Goal: Task Accomplishment & Management: Manage account settings

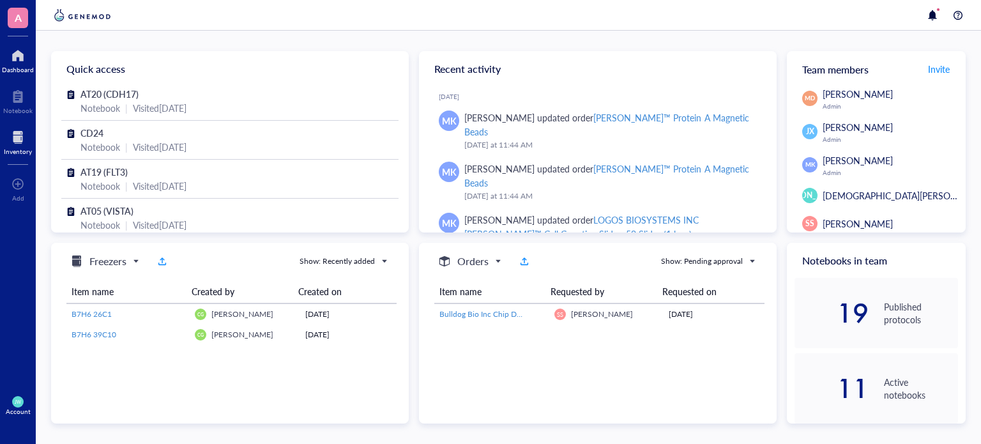
click at [0, 131] on div "Inventory" at bounding box center [18, 141] width 36 height 36
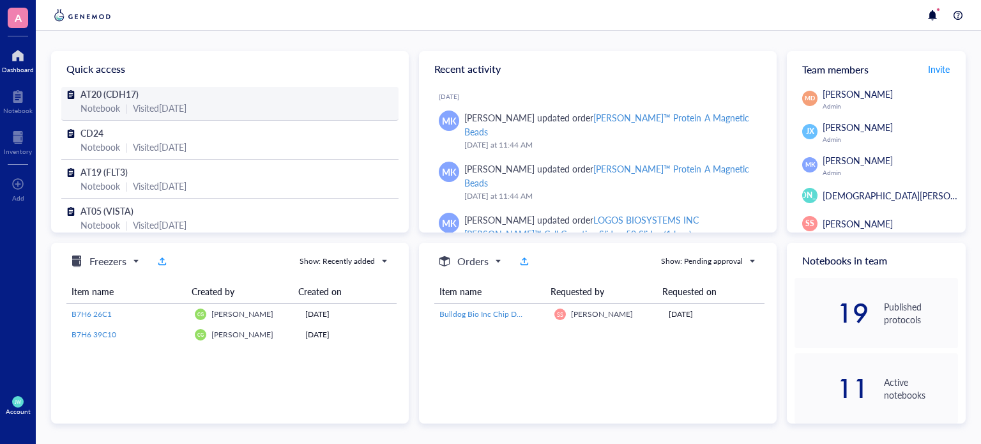
click at [150, 112] on div "Visited [DATE]" at bounding box center [160, 108] width 54 height 14
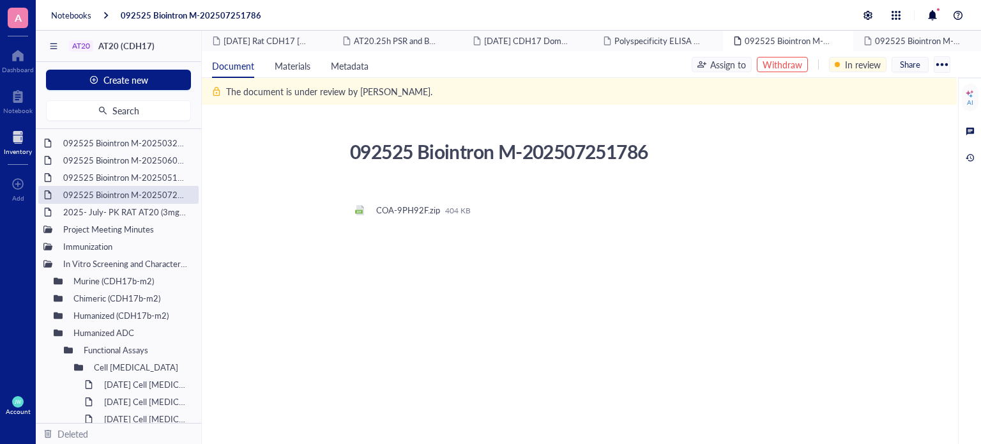
click at [28, 145] on div at bounding box center [18, 137] width 28 height 20
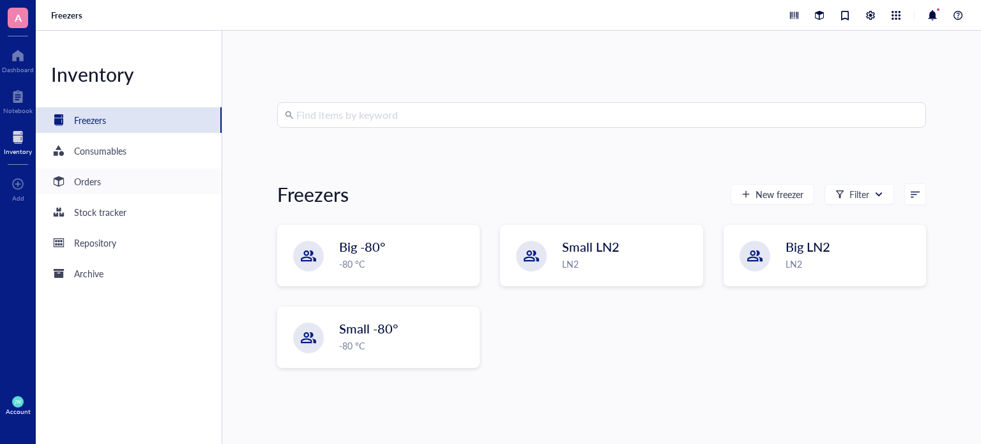
click at [115, 192] on div "Orders" at bounding box center [129, 182] width 186 height 26
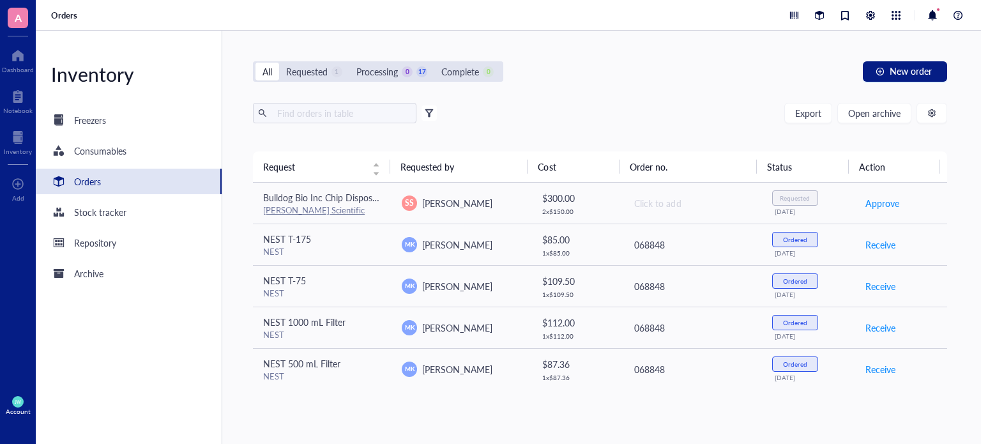
click at [881, 88] on div "All Requested 1 Processing 0 17 Complete 0 New order Export Open archive Filter…" at bounding box center [600, 237] width 756 height 413
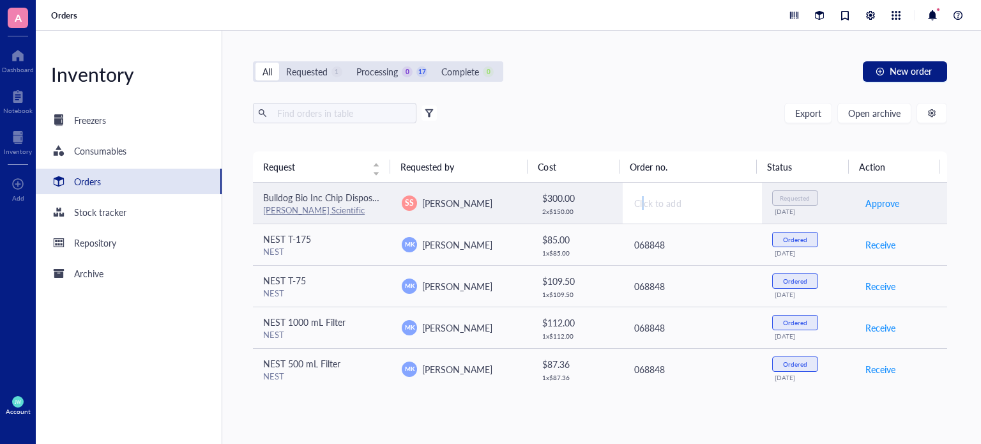
click at [641, 200] on div "Click to add" at bounding box center [692, 203] width 117 height 14
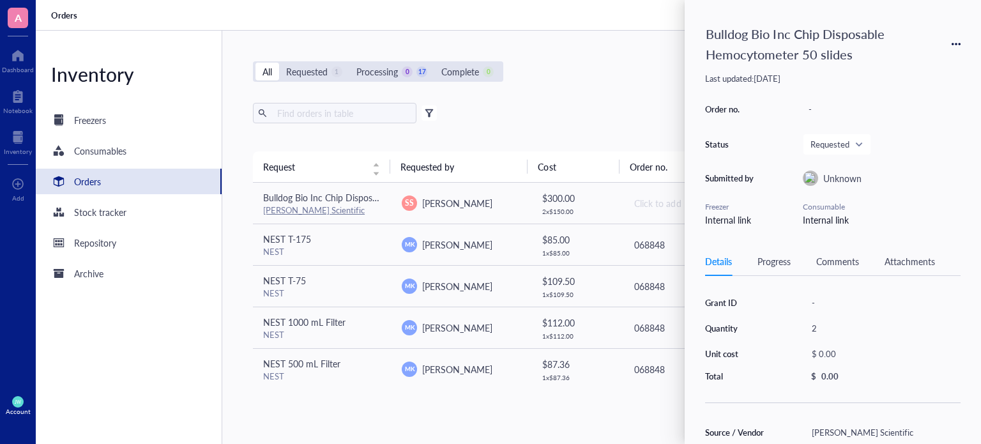
click at [646, 71] on div "All Requested 1 Processing 0 17 Complete 0 New order" at bounding box center [600, 71] width 695 height 20
